Goal: Task Accomplishment & Management: Complete application form

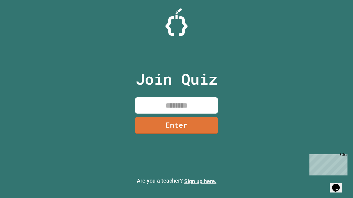
click at [200, 182] on link "Sign up here." at bounding box center [200, 181] width 32 height 7
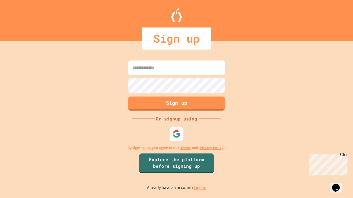
click at [200, 188] on link "Log in." at bounding box center [199, 188] width 13 height 6
